Goal: Information Seeking & Learning: Find specific page/section

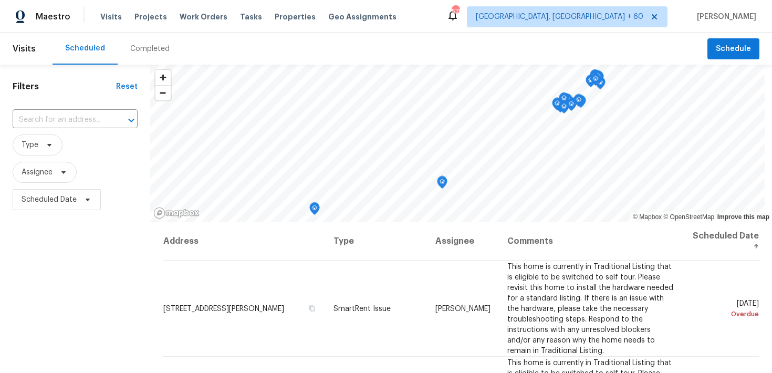
click at [149, 50] on div "Completed" at bounding box center [149, 49] width 39 height 11
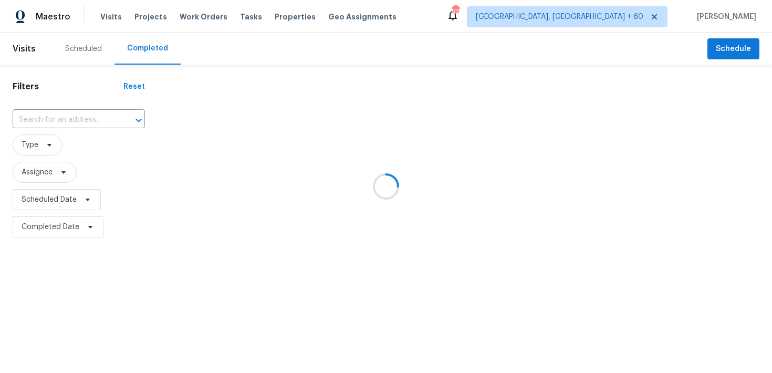
click at [51, 120] on div at bounding box center [386, 186] width 772 height 373
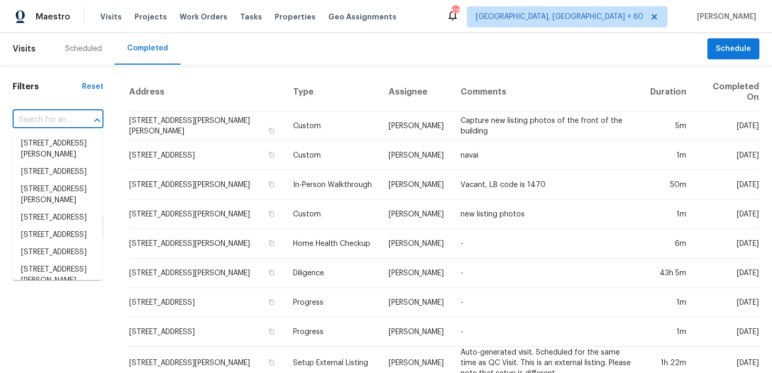
click at [40, 125] on input "text" at bounding box center [43, 120] width 61 height 16
paste input "[STREET_ADDRESS]"
type input "[STREET_ADDRESS]"
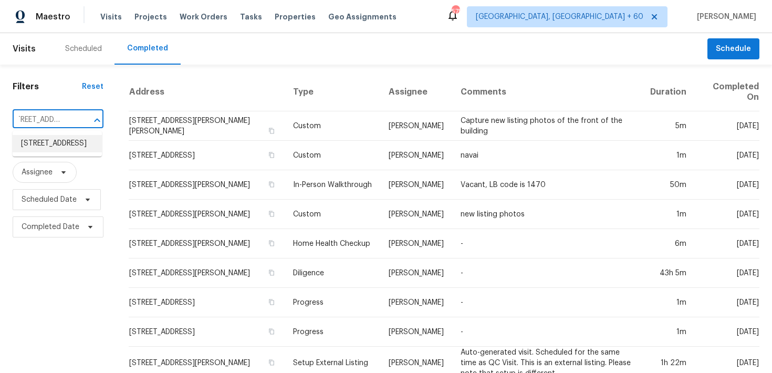
click at [53, 146] on li "[STREET_ADDRESS]" at bounding box center [57, 143] width 89 height 17
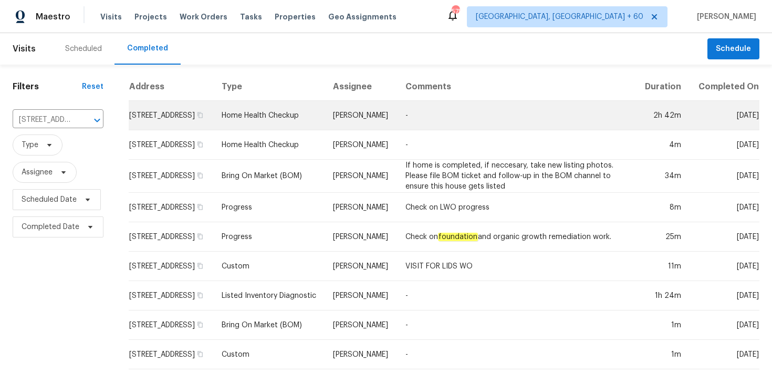
click at [298, 124] on td "Home Health Checkup" at bounding box center [269, 115] width 112 height 29
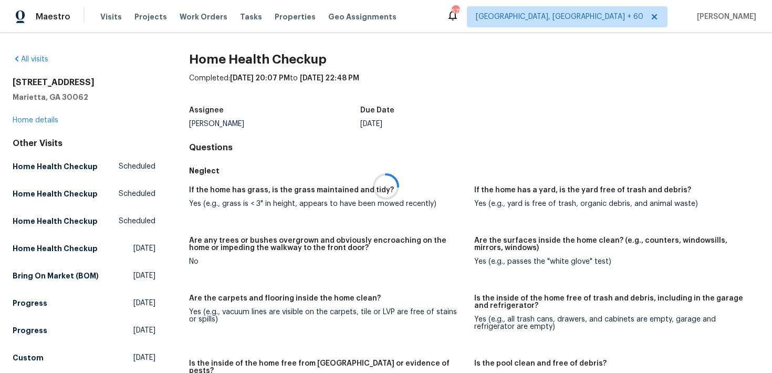
click at [40, 120] on div at bounding box center [386, 186] width 772 height 373
click at [33, 120] on div at bounding box center [386, 186] width 772 height 373
click at [28, 120] on div at bounding box center [386, 186] width 772 height 373
click at [26, 120] on link "Home details" at bounding box center [36, 120] width 46 height 7
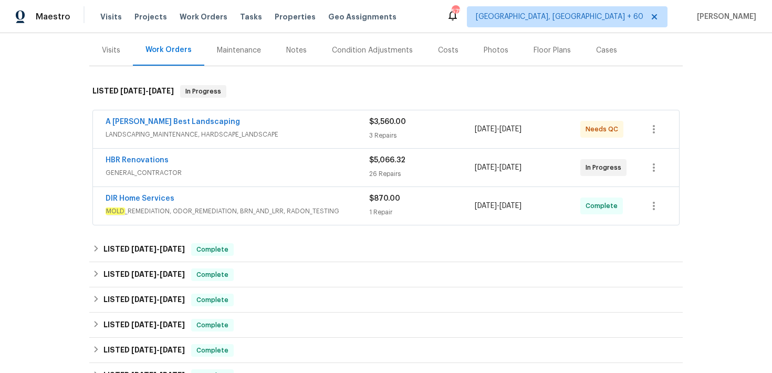
scroll to position [132, 0]
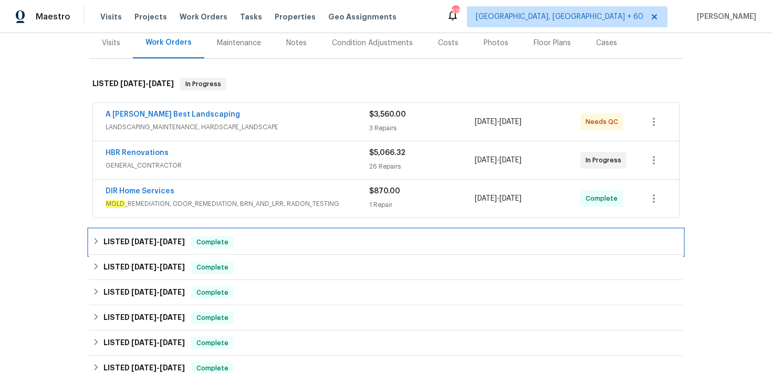
click at [273, 241] on div "LISTED [DATE] - [DATE] Complete" at bounding box center [385, 242] width 587 height 13
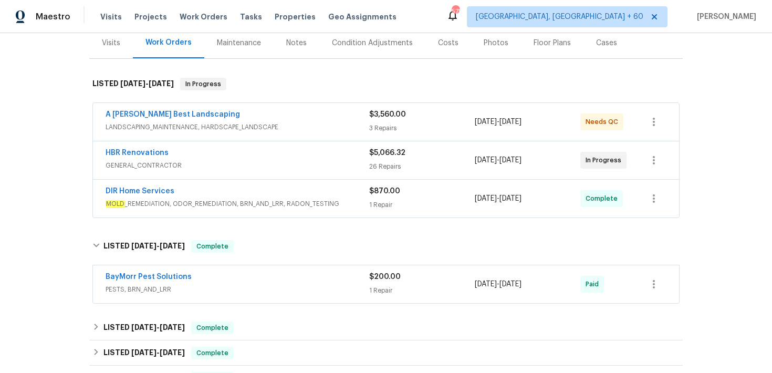
click at [381, 286] on div "1 Repair" at bounding box center [422, 290] width 106 height 11
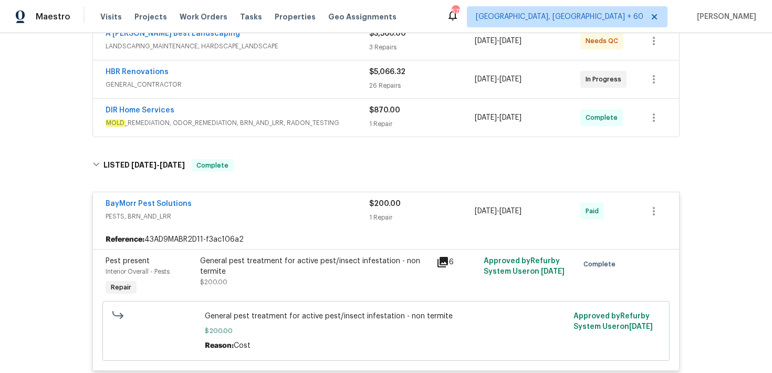
scroll to position [208, 0]
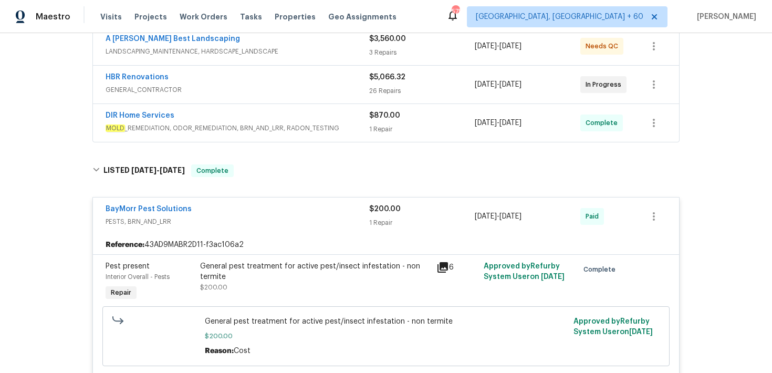
click at [380, 122] on div "$870.00 1 Repair" at bounding box center [422, 122] width 106 height 25
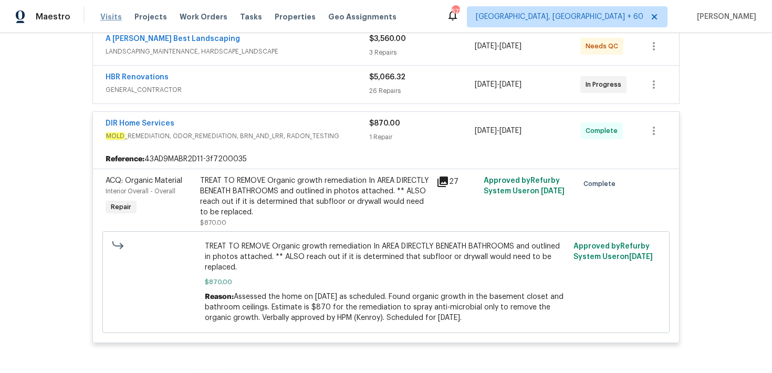
click at [108, 16] on span "Visits" at bounding box center [111, 17] width 22 height 11
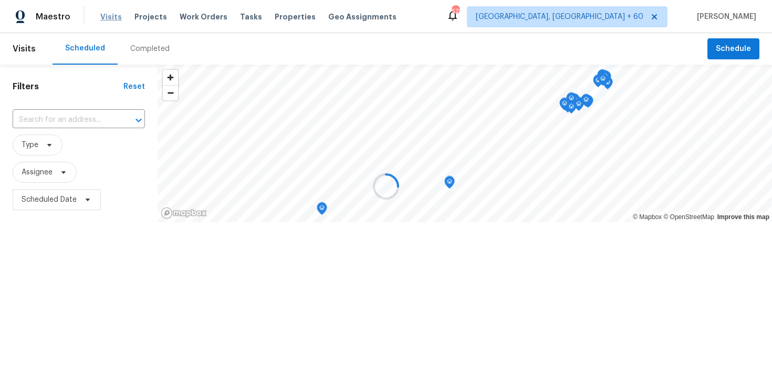
click at [108, 16] on div at bounding box center [386, 186] width 772 height 373
click at [138, 50] on div at bounding box center [386, 186] width 772 height 373
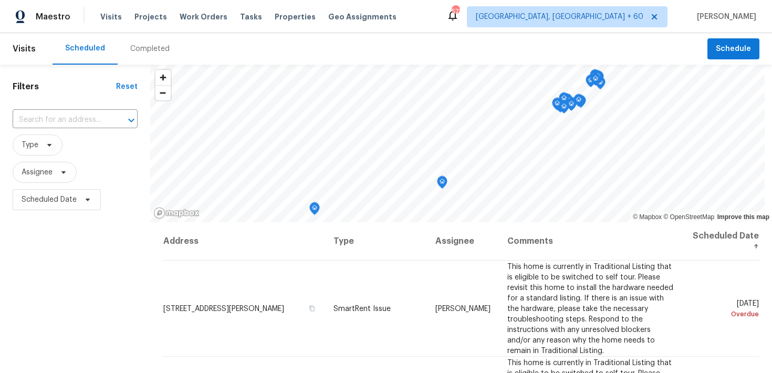
click at [135, 50] on div "Completed" at bounding box center [149, 49] width 39 height 11
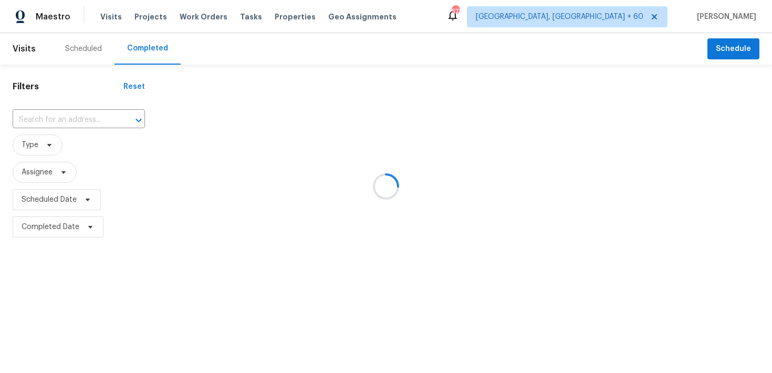
click at [61, 115] on div at bounding box center [386, 186] width 772 height 373
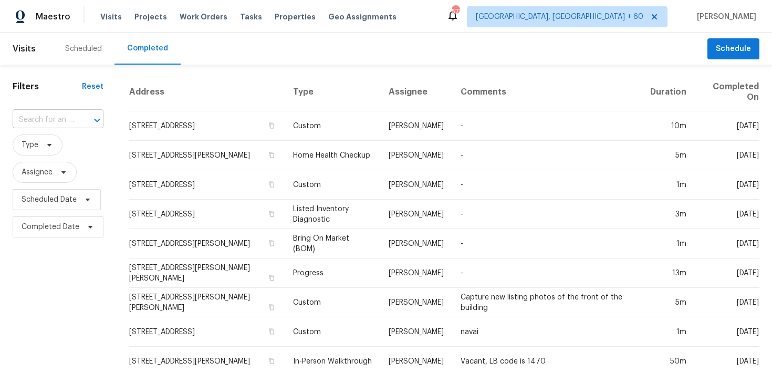
click at [35, 120] on input "text" at bounding box center [43, 120] width 61 height 16
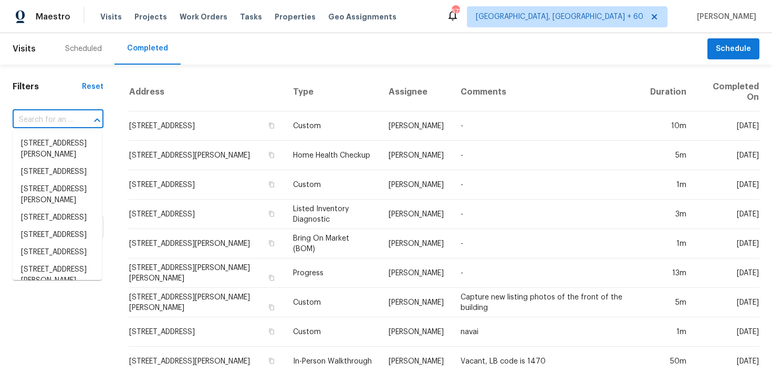
type input "v"
paste input "[STREET_ADDRESS][PERSON_NAME]"
type input "[STREET_ADDRESS][PERSON_NAME]"
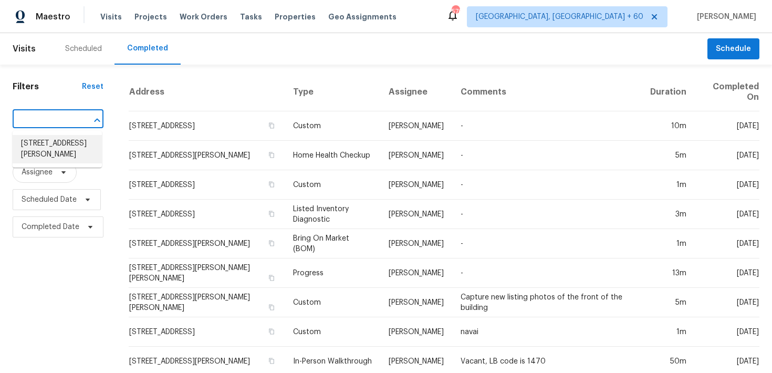
click at [67, 137] on li "[STREET_ADDRESS][PERSON_NAME]" at bounding box center [57, 149] width 89 height 28
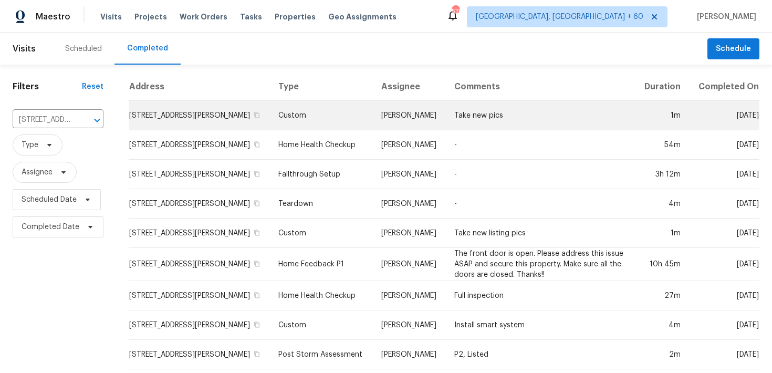
click at [310, 109] on td "Custom" at bounding box center [321, 115] width 102 height 29
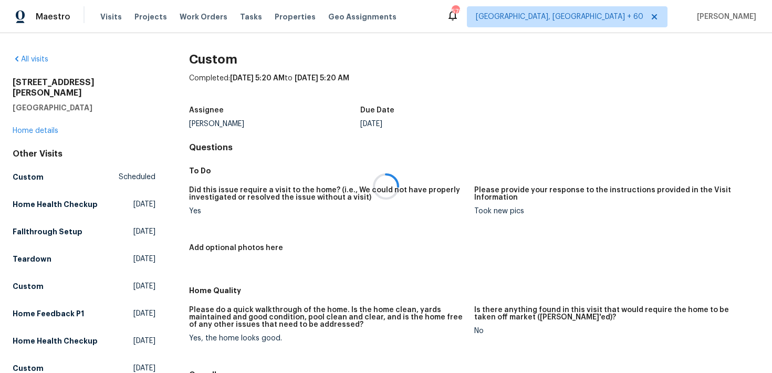
click at [23, 122] on div at bounding box center [386, 186] width 772 height 373
click at [23, 127] on link "Home details" at bounding box center [36, 130] width 46 height 7
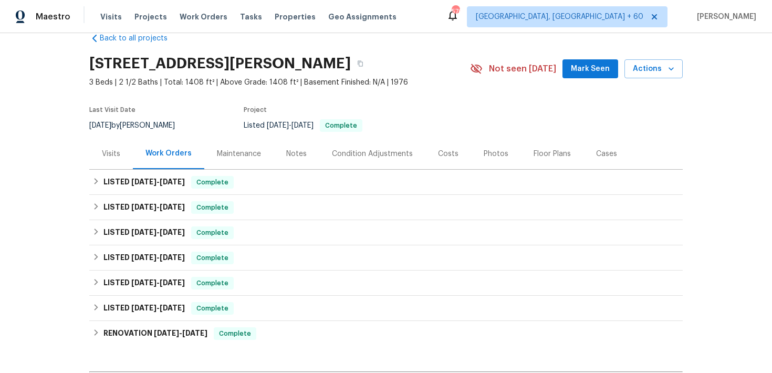
scroll to position [25, 0]
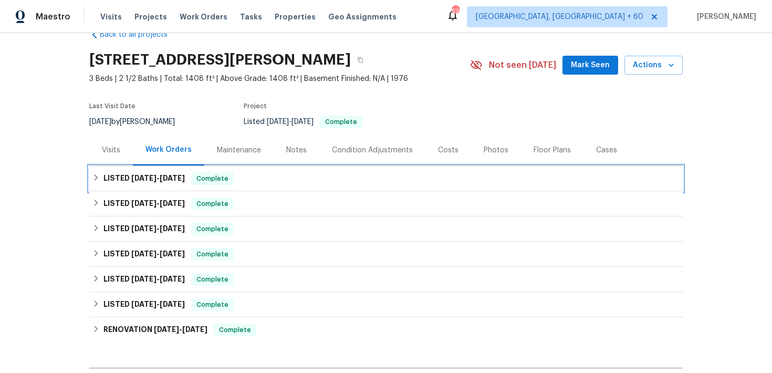
click at [245, 174] on div "LISTED [DATE] - [DATE] Complete" at bounding box center [385, 178] width 587 height 13
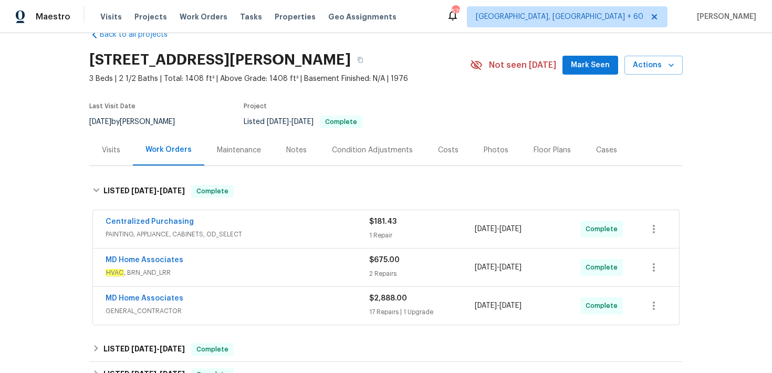
click at [378, 236] on div "1 Repair" at bounding box center [422, 235] width 106 height 11
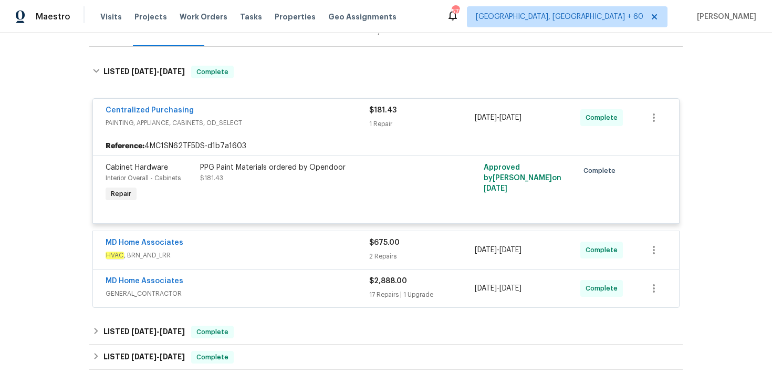
scroll to position [151, 0]
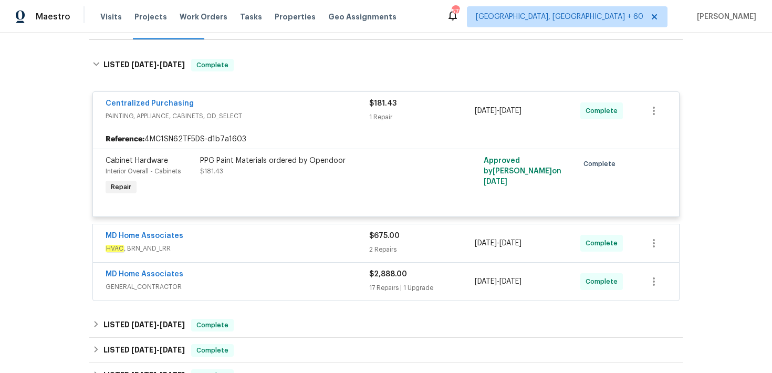
click at [384, 249] on div "2 Repairs" at bounding box center [422, 249] width 106 height 11
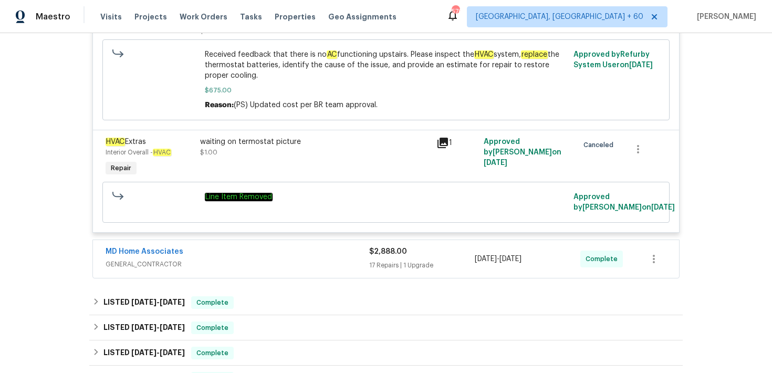
scroll to position [463, 0]
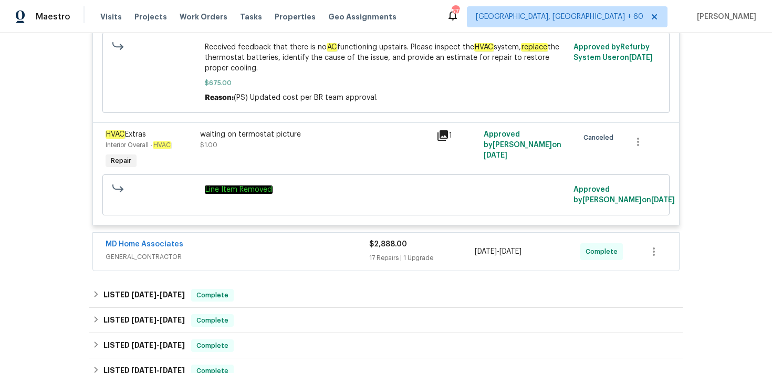
click at [384, 263] on div "17 Repairs | 1 Upgrade" at bounding box center [422, 258] width 106 height 11
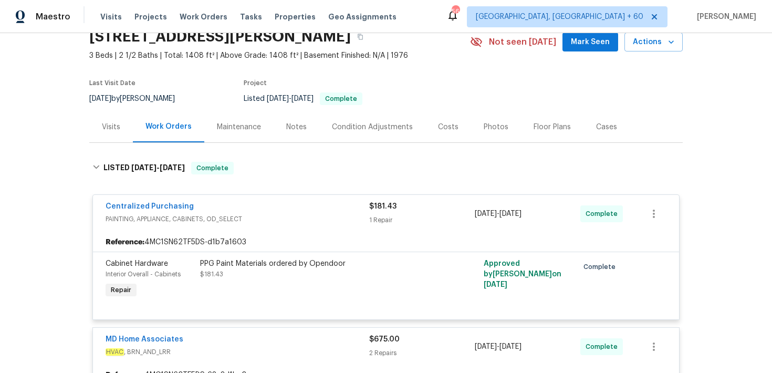
scroll to position [0, 0]
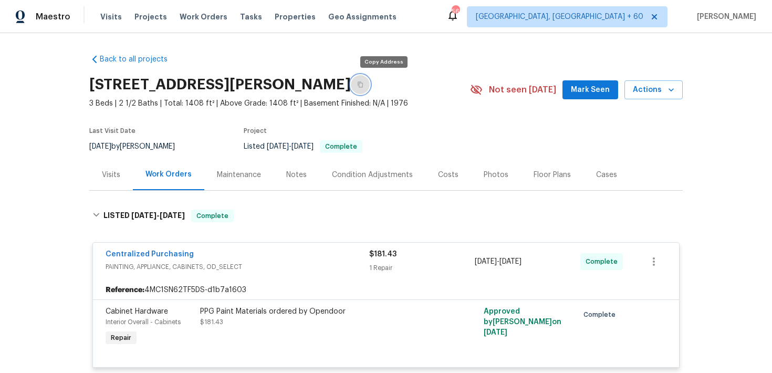
click at [364, 85] on icon "button" at bounding box center [360, 84] width 6 height 6
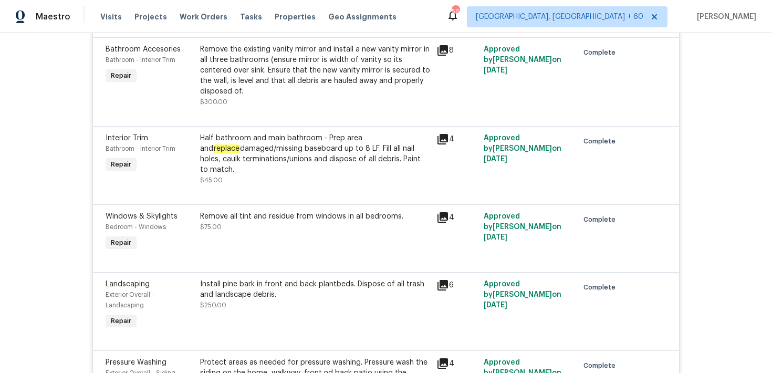
scroll to position [751, 0]
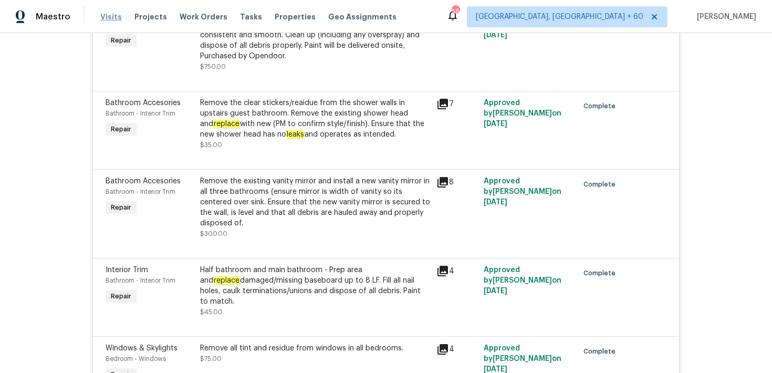
click at [114, 13] on span "Visits" at bounding box center [111, 17] width 22 height 11
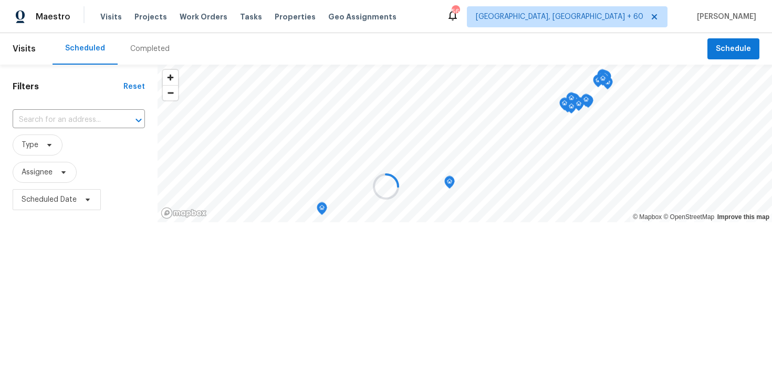
click at [134, 45] on div at bounding box center [386, 186] width 772 height 373
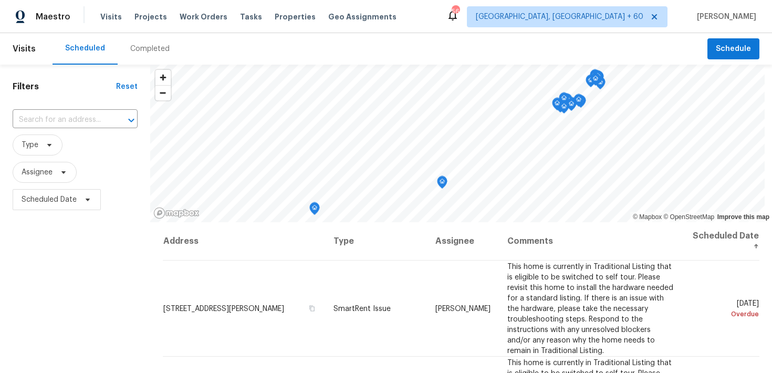
click at [135, 48] on div "Completed" at bounding box center [149, 49] width 39 height 11
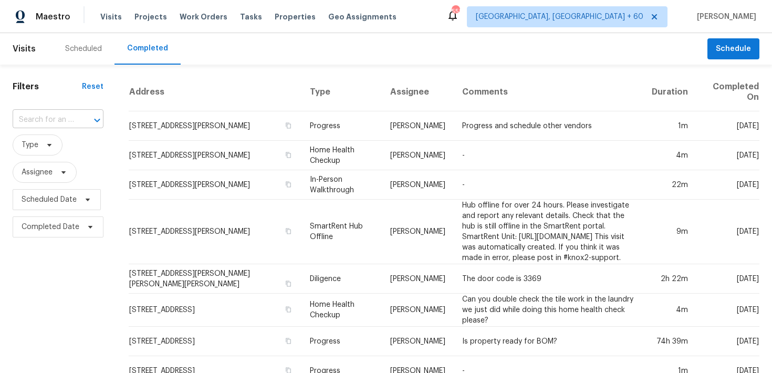
click at [77, 120] on div at bounding box center [89, 120] width 27 height 15
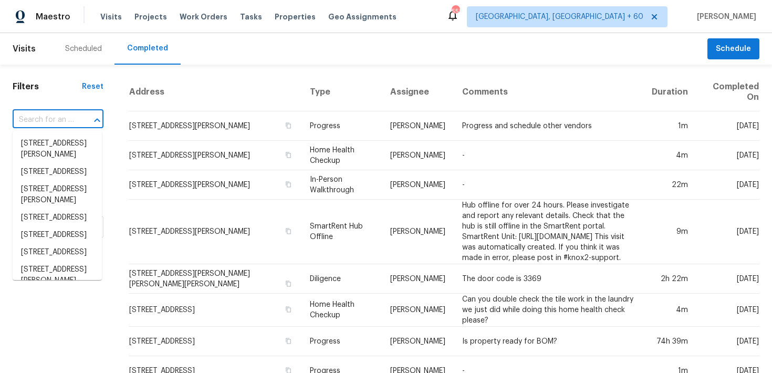
paste input "[STREET_ADDRESS][PERSON_NAME]"
type input "[STREET_ADDRESS][PERSON_NAME]"
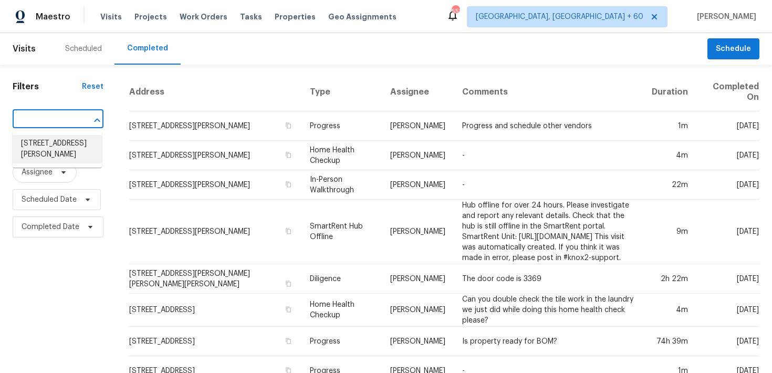
click at [65, 145] on li "[STREET_ADDRESS][PERSON_NAME]" at bounding box center [57, 149] width 89 height 28
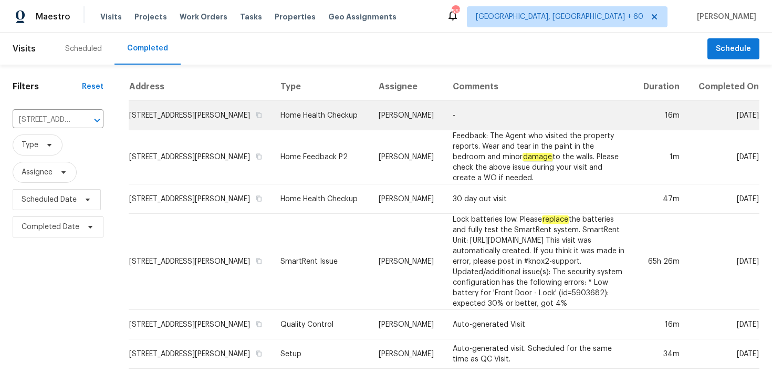
click at [297, 128] on td "Home Health Checkup" at bounding box center [321, 115] width 98 height 29
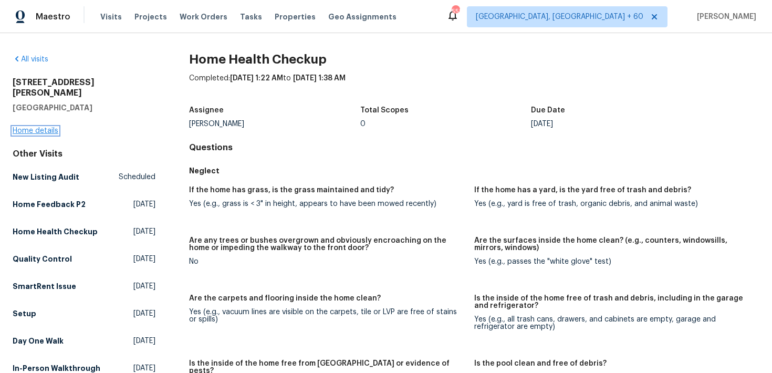
click at [52, 127] on link "Home details" at bounding box center [36, 130] width 46 height 7
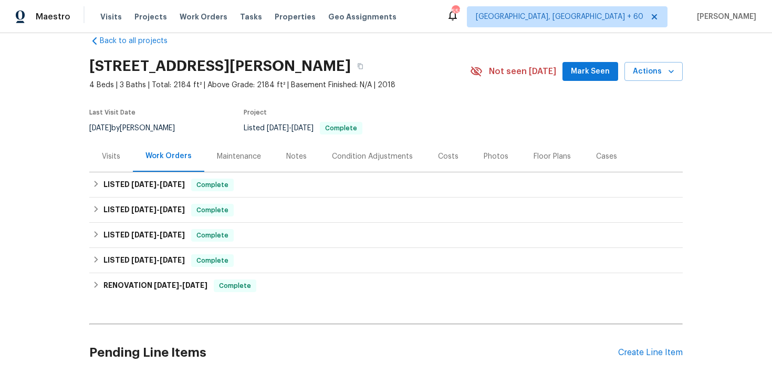
scroll to position [25, 0]
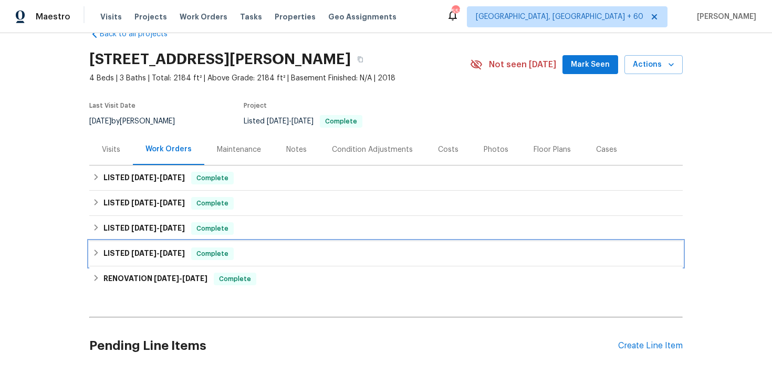
click at [264, 249] on div "LISTED [DATE] - [DATE] Complete" at bounding box center [385, 253] width 587 height 13
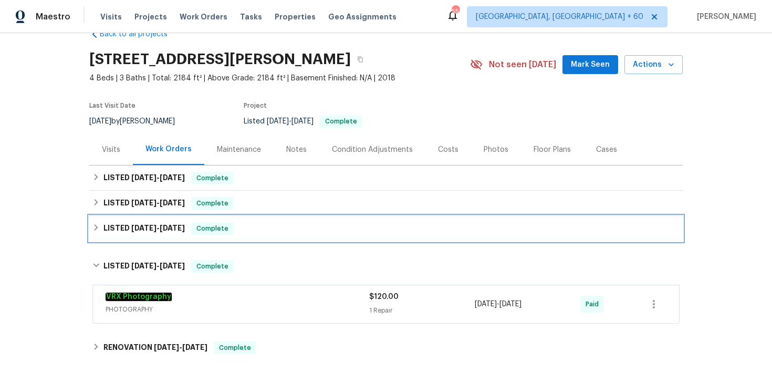
click at [272, 226] on div "LISTED [DATE] - [DATE] Complete" at bounding box center [385, 228] width 587 height 13
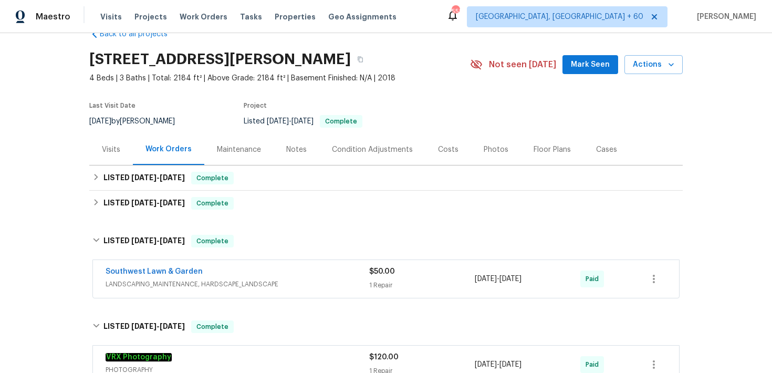
click at [358, 273] on div "Southwest Lawn & Garden" at bounding box center [238, 272] width 264 height 13
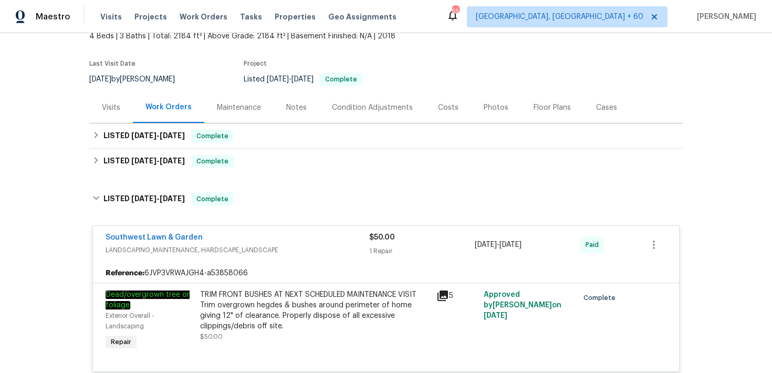
scroll to position [50, 0]
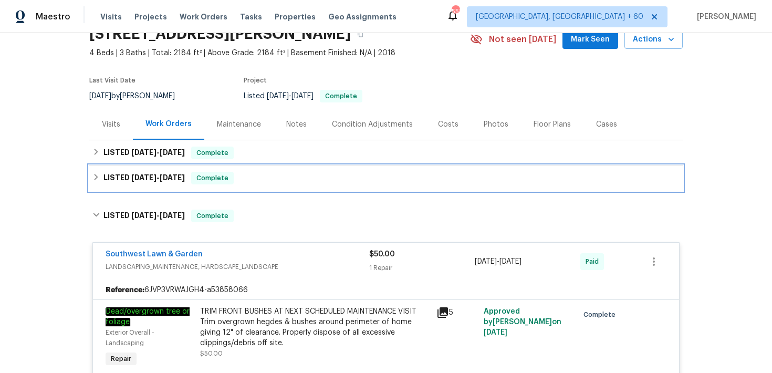
click at [311, 172] on div "LISTED [DATE] - [DATE] Complete" at bounding box center [385, 178] width 587 height 13
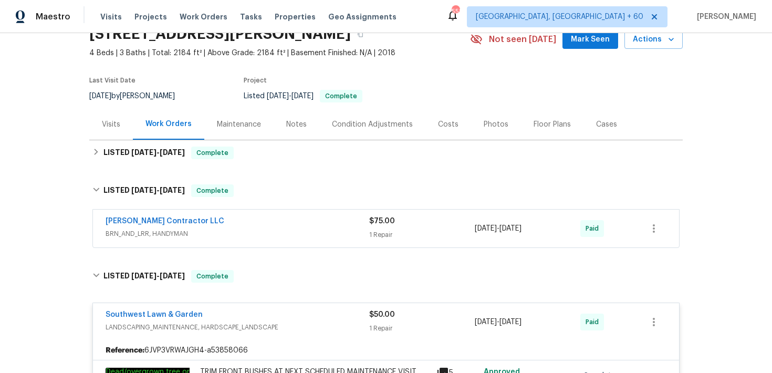
click at [375, 221] on span "$75.00" at bounding box center [382, 221] width 26 height 7
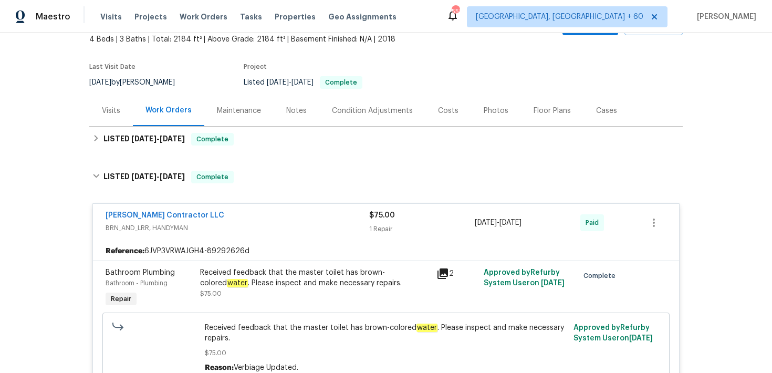
scroll to position [63, 0]
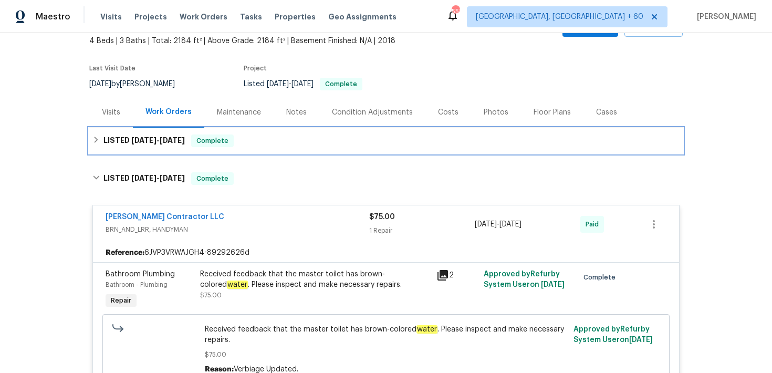
click at [311, 140] on div "LISTED [DATE] - [DATE] Complete" at bounding box center [385, 141] width 587 height 13
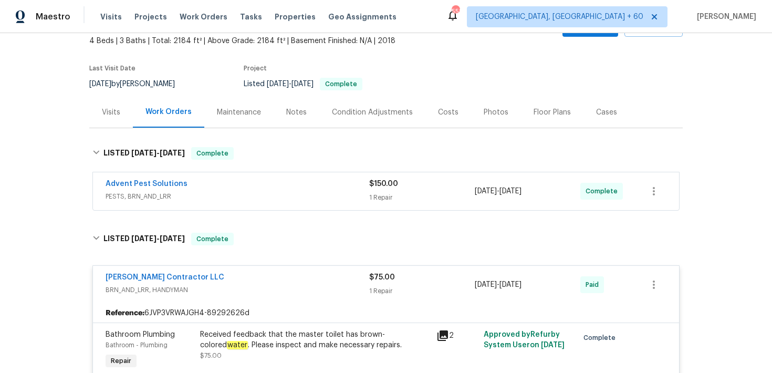
click at [365, 187] on div "Advent Pest Solutions" at bounding box center [238, 185] width 264 height 13
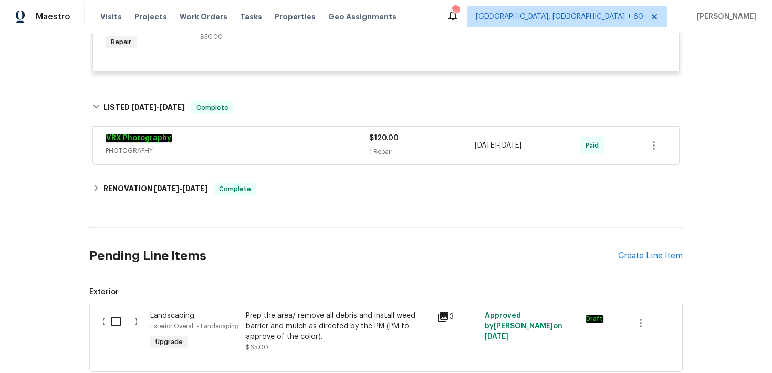
scroll to position [860, 0]
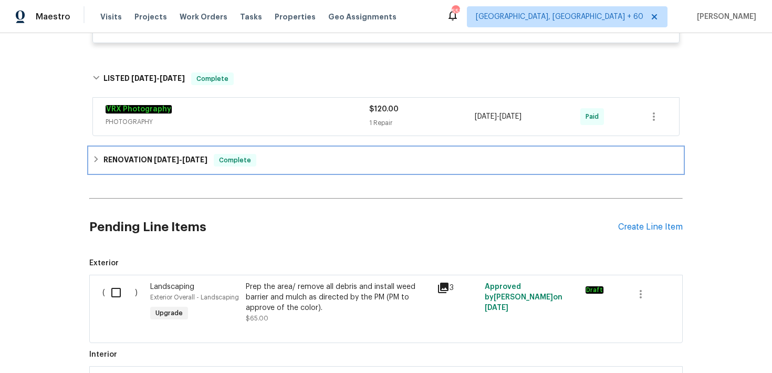
click at [326, 165] on div "RENOVATION [DATE] - [DATE] Complete" at bounding box center [385, 160] width 587 height 13
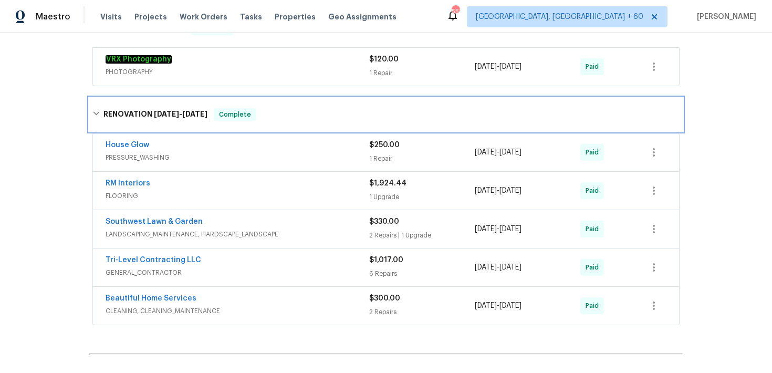
scroll to position [911, 0]
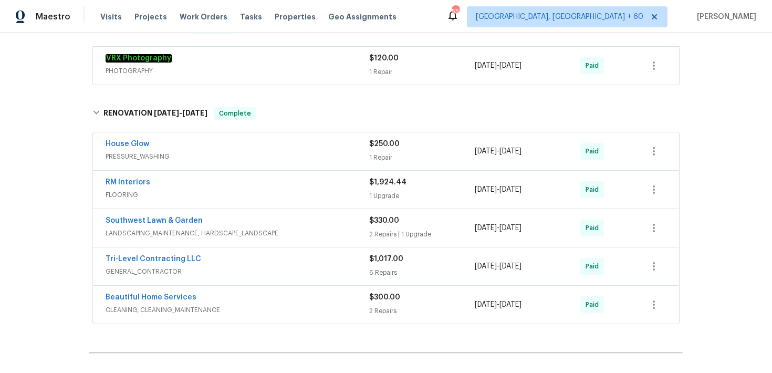
click at [382, 157] on div "1 Repair" at bounding box center [422, 157] width 106 height 11
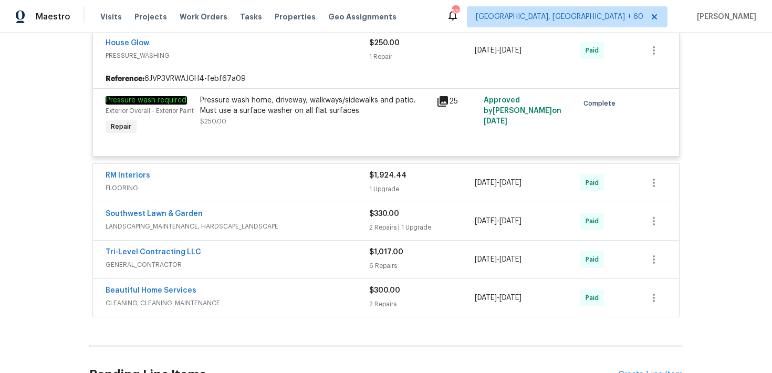
scroll to position [1062, 0]
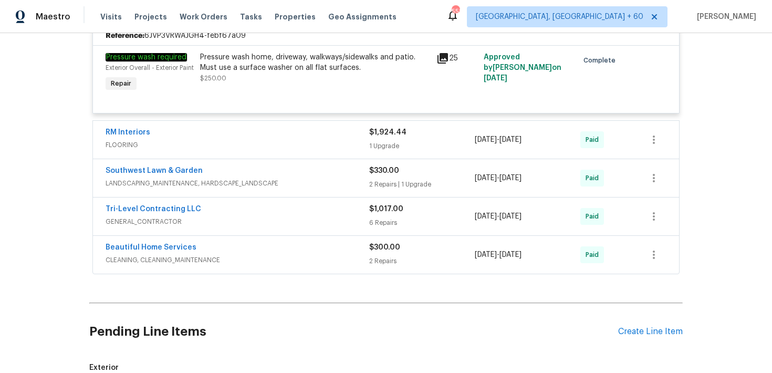
click at [396, 266] on div "$300.00 2 Repairs" at bounding box center [422, 254] width 106 height 25
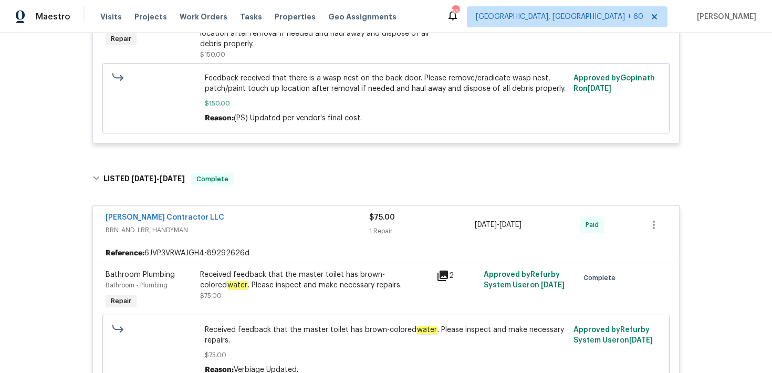
scroll to position [0, 0]
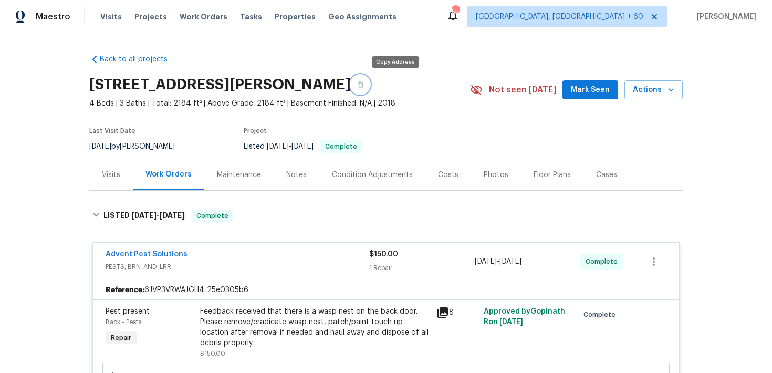
click at [364, 81] on icon "button" at bounding box center [360, 84] width 6 height 6
